Goal: Navigation & Orientation: Find specific page/section

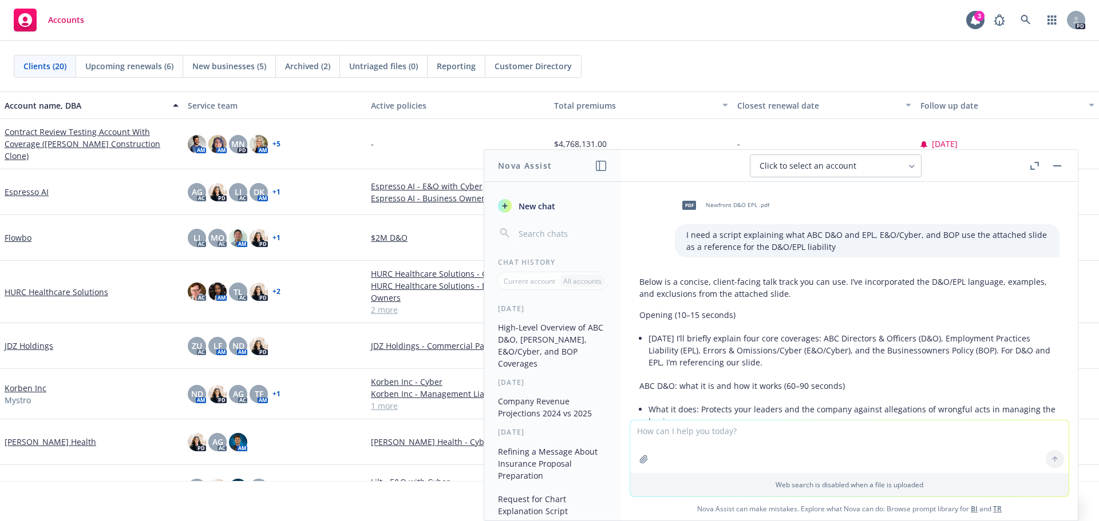
scroll to position [3163, 0]
